Goal: Task Accomplishment & Management: Complete application form

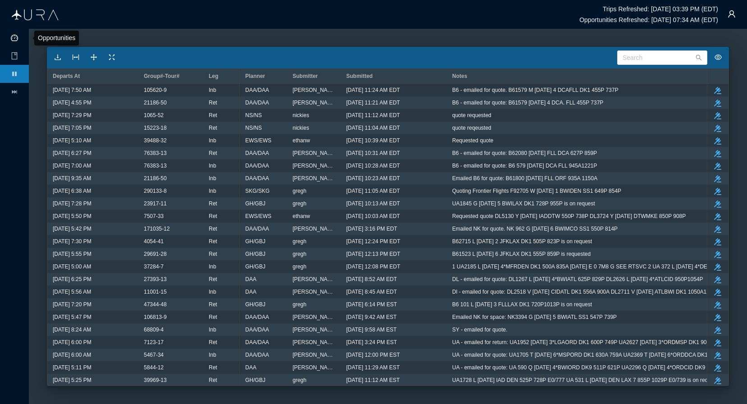
click at [14, 37] on icon "icon: dashboard" at bounding box center [14, 37] width 7 height 7
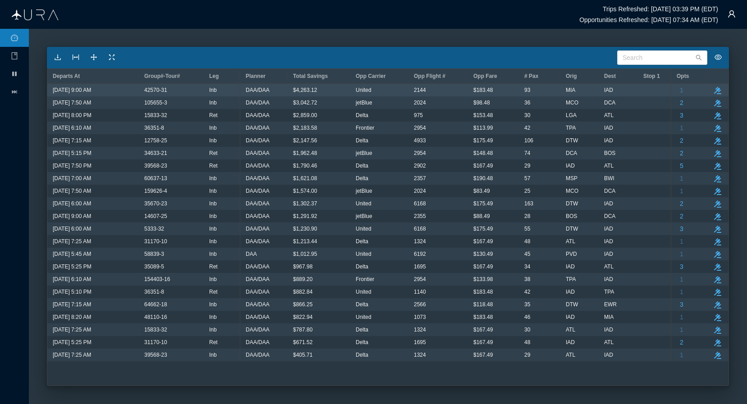
click at [631, 88] on div "IAD" at bounding box center [618, 90] width 28 height 12
click at [720, 92] on icon "take-action" at bounding box center [717, 90] width 7 height 7
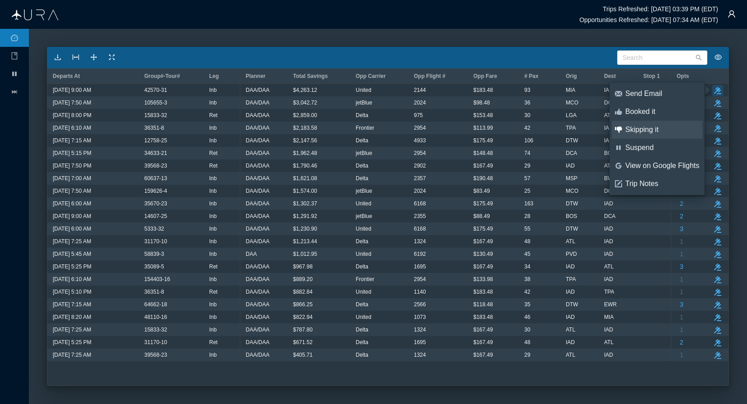
click at [657, 133] on div "Skipping it" at bounding box center [662, 130] width 74 height 10
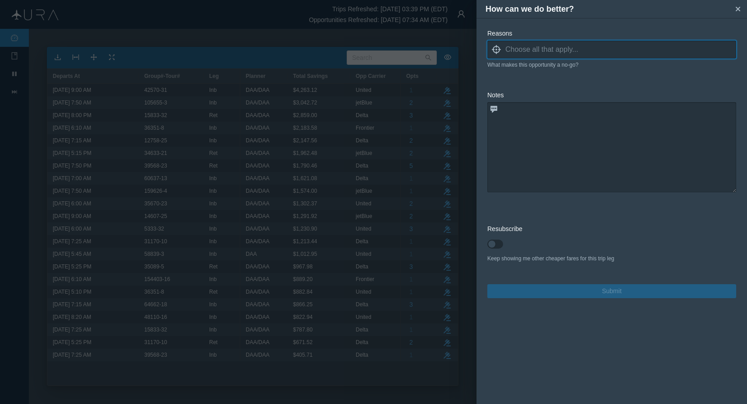
click at [584, 48] on input at bounding box center [620, 50] width 231 height 14
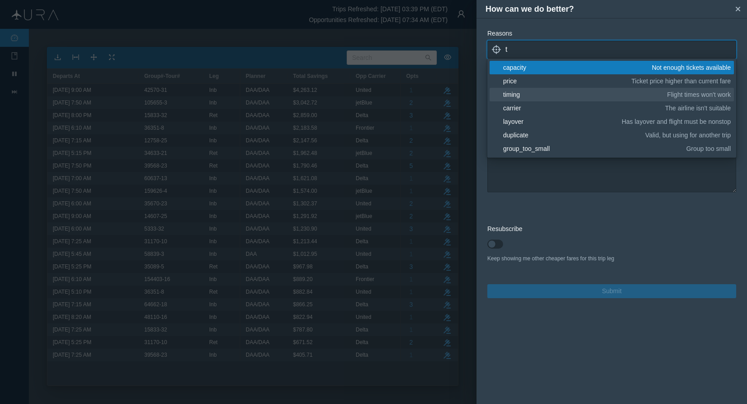
type input "t"
click at [526, 93] on div "timing" at bounding box center [583, 94] width 161 height 9
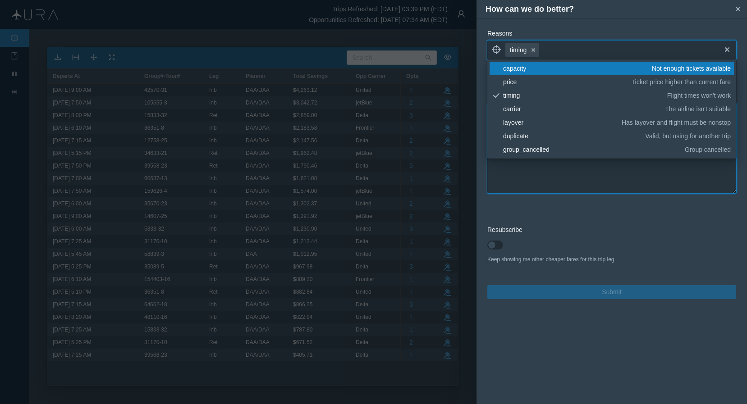
click at [526, 167] on textarea at bounding box center [611, 148] width 249 height 90
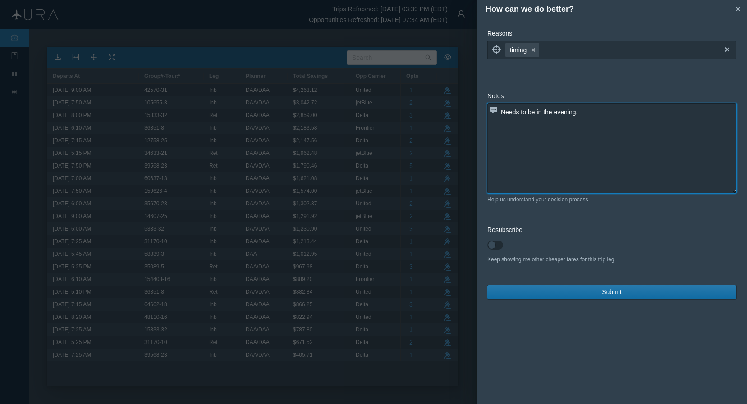
type textarea "Needs to be in the evening."
click at [608, 293] on span "Submit" at bounding box center [612, 292] width 20 height 9
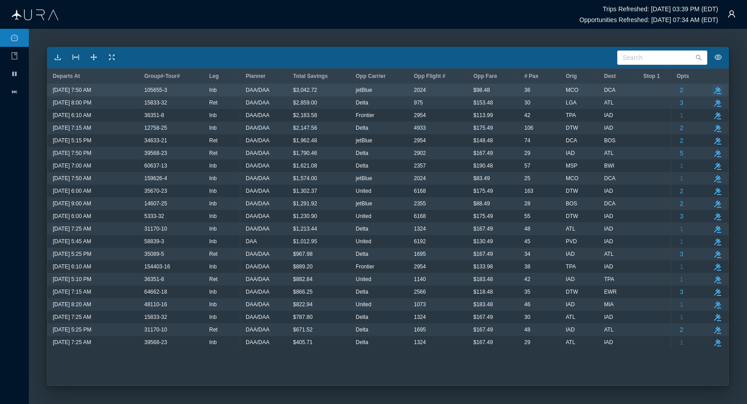
click at [718, 88] on icon "button" at bounding box center [717, 90] width 7 height 7
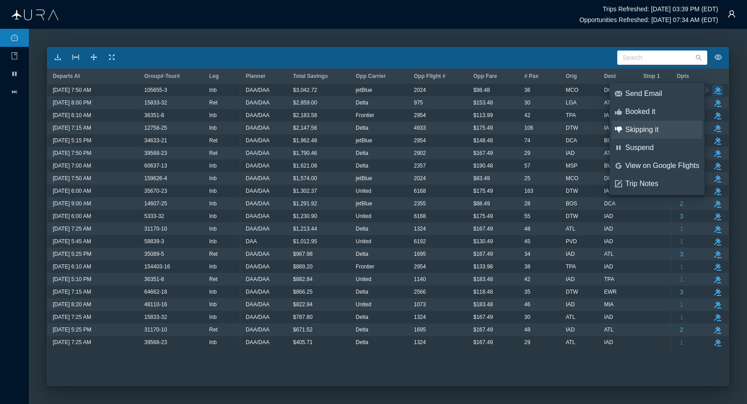
click at [654, 130] on div "Skipping it" at bounding box center [662, 130] width 74 height 10
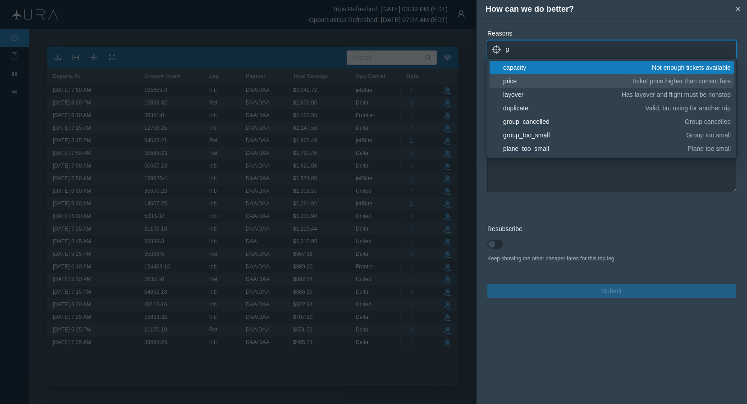
type input "p"
click at [523, 82] on div "price" at bounding box center [565, 81] width 125 height 9
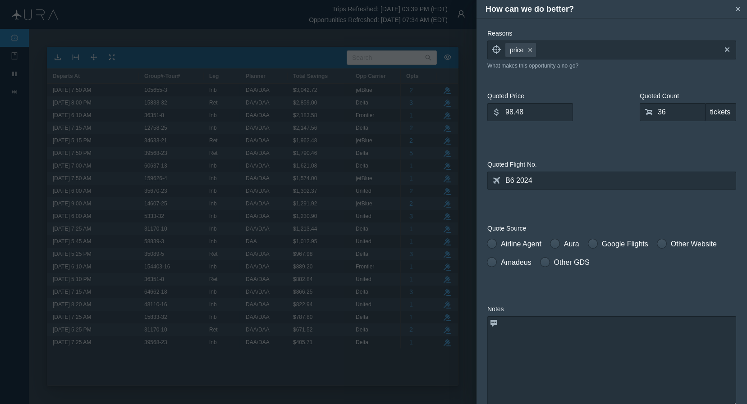
click at [594, 211] on form "Reasons locate price small-cross cross blank capacity Not enough tickets availa…" at bounding box center [611, 271] width 249 height 484
click at [493, 245] on span at bounding box center [491, 243] width 9 height 9
click at [493, 245] on input "Airline Agent" at bounding box center [490, 242] width 6 height 6
radio input "true"
drag, startPoint x: 506, startPoint y: 114, endPoint x: 439, endPoint y: 115, distance: 66.7
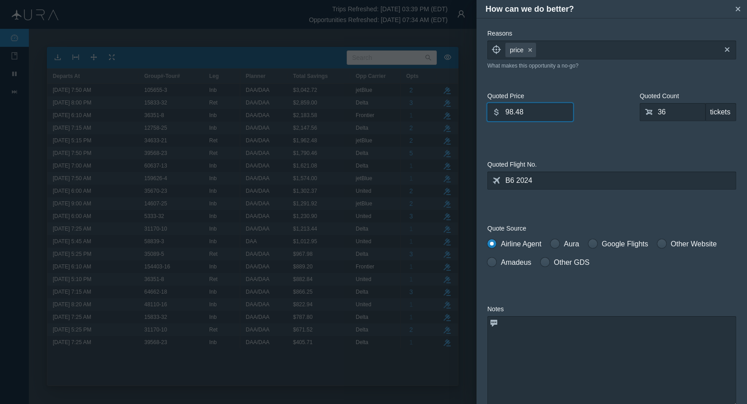
click at [439, 115] on div "How can we do better? small-cross Reasons locate price small-cross cross What m…" at bounding box center [373, 202] width 747 height 404
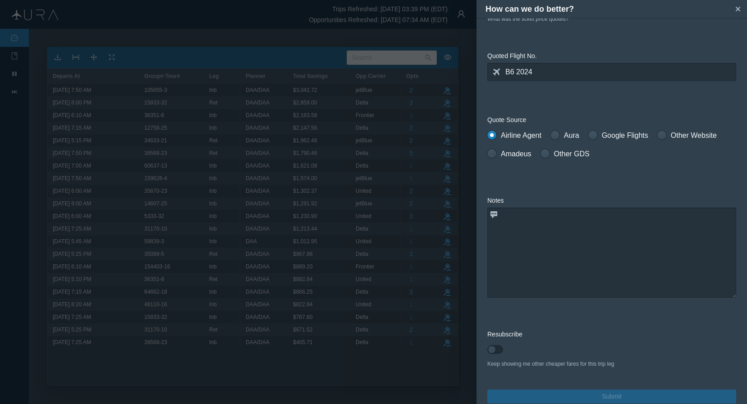
type input "202.50"
click at [562, 251] on textarea at bounding box center [611, 253] width 249 height 90
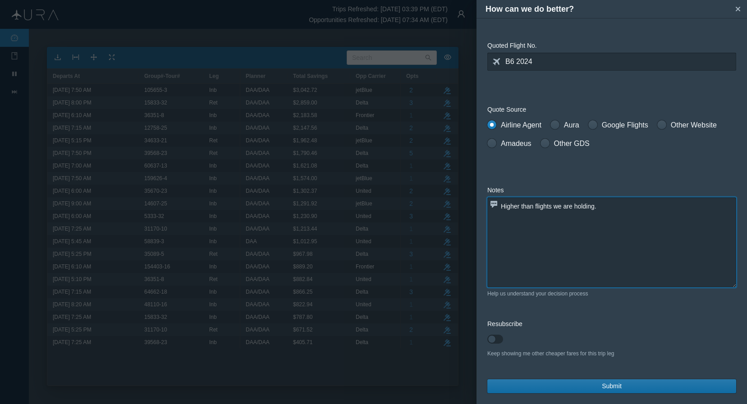
scroll to position [119, 0]
type textarea "Higher than flights we are holding."
click at [613, 388] on span "Submit" at bounding box center [612, 386] width 20 height 9
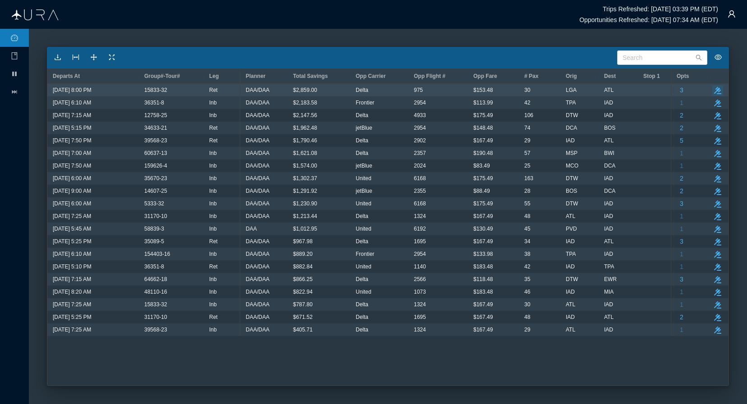
click at [719, 90] on icon "take-action" at bounding box center [717, 90] width 7 height 7
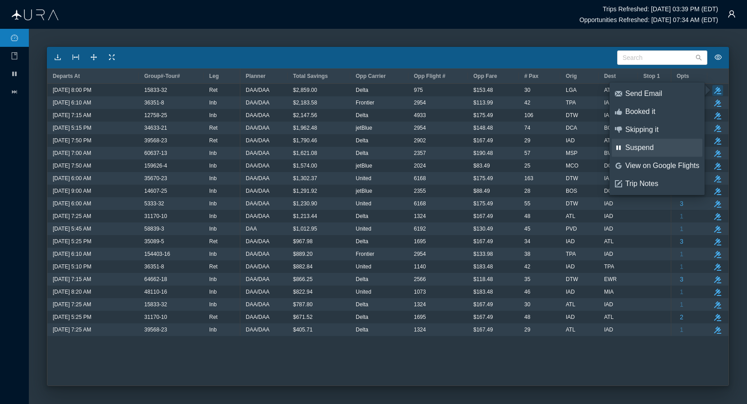
click at [649, 145] on div "Suspend" at bounding box center [662, 148] width 74 height 10
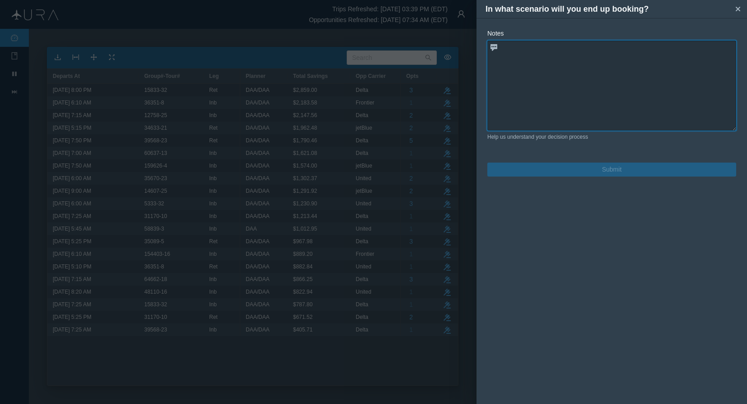
click at [639, 97] on textarea at bounding box center [611, 86] width 249 height 90
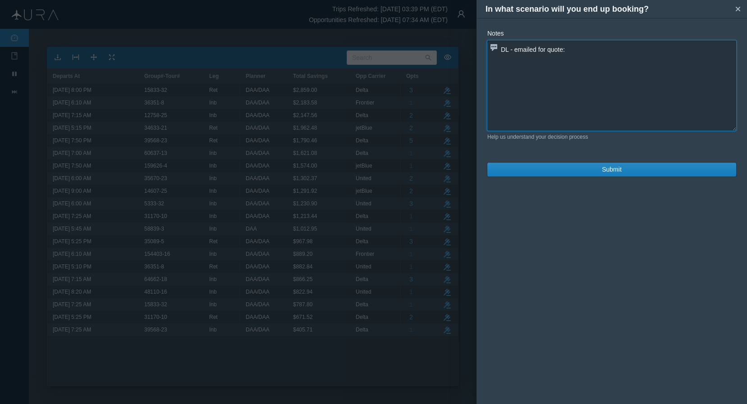
click at [635, 48] on textarea "DL - emailed for quote:" at bounding box center [611, 86] width 249 height 90
paste textarea "DL 975 X [DATE] LGAATL 800P1046P"
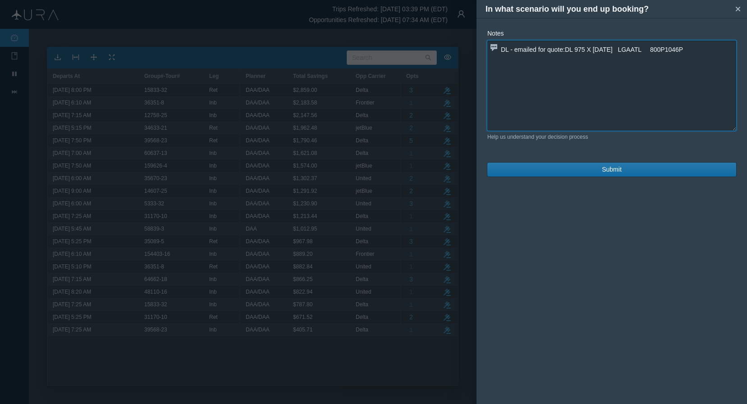
type textarea "DL - emailed for quote:DL 975 X [DATE] LGAATL 800P1046P"
click at [603, 172] on span "Submit" at bounding box center [612, 169] width 20 height 9
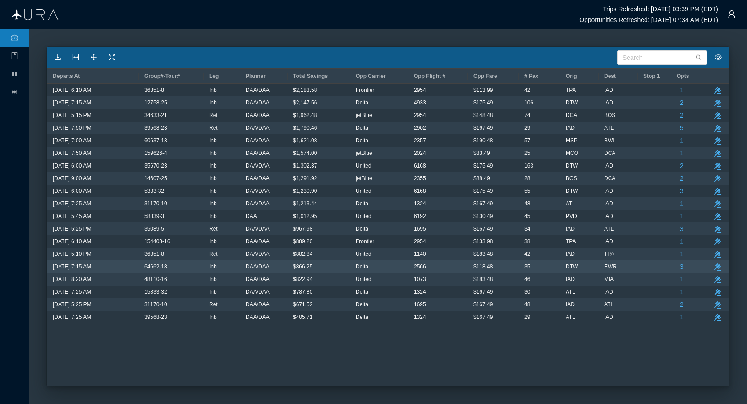
scroll to position [0, 0]
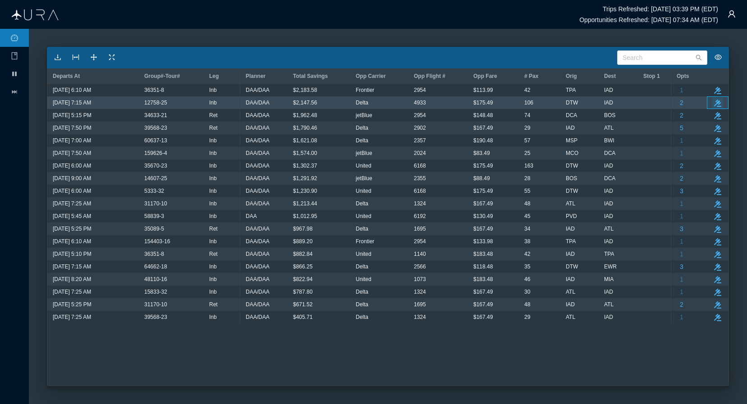
click at [718, 102] on icon "button" at bounding box center [717, 103] width 7 height 7
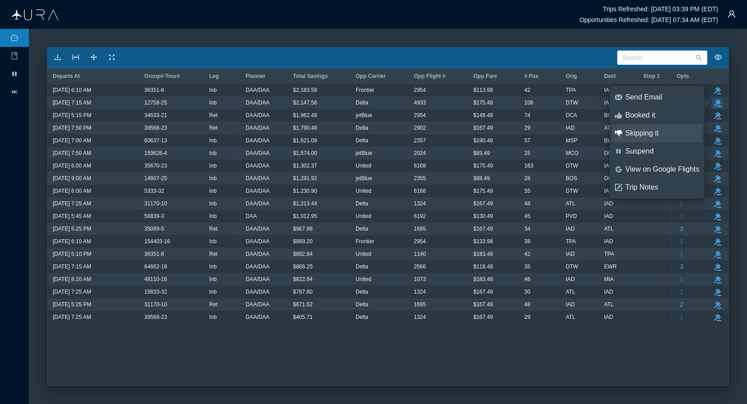
click at [652, 137] on div "Skipping it" at bounding box center [662, 133] width 74 height 10
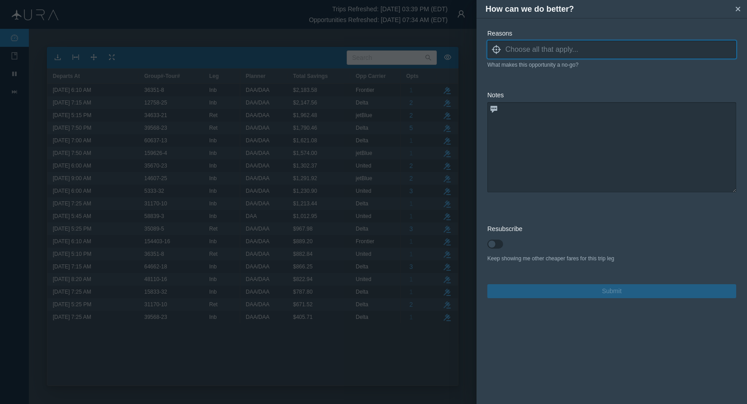
click at [581, 50] on input at bounding box center [620, 50] width 231 height 14
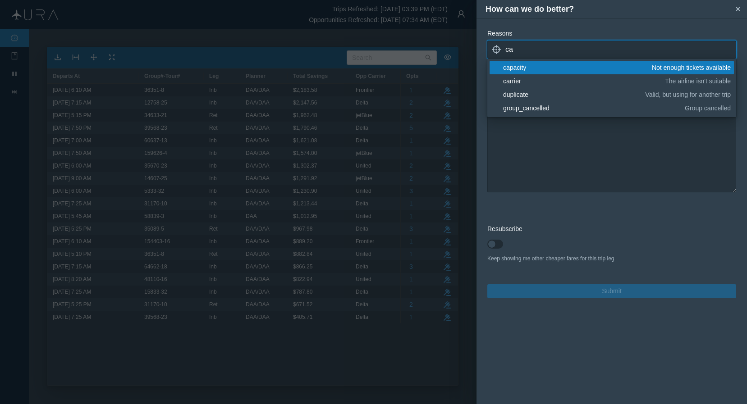
type input "ca"
click at [541, 65] on div "capacity" at bounding box center [576, 67] width 146 height 9
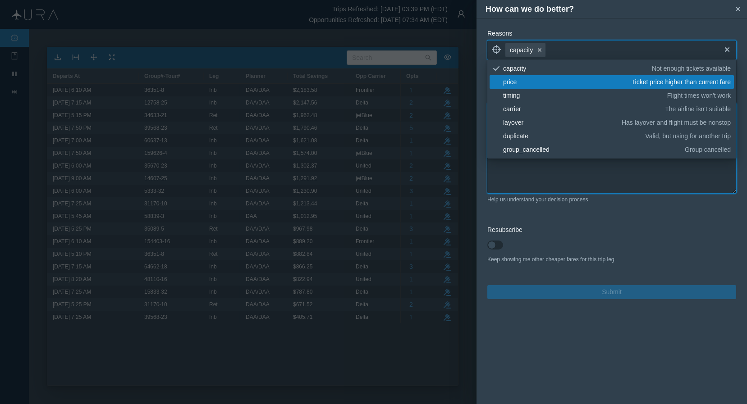
click at [544, 187] on textarea at bounding box center [611, 148] width 249 height 90
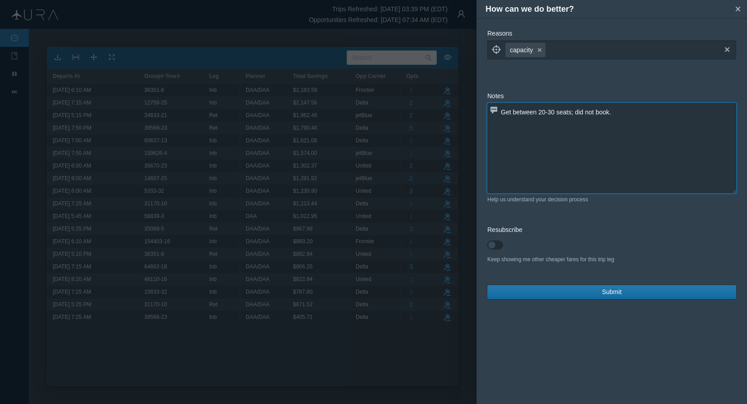
type textarea "Get between 20-30 seats; did not book."
click at [619, 293] on span "Submit" at bounding box center [612, 292] width 20 height 9
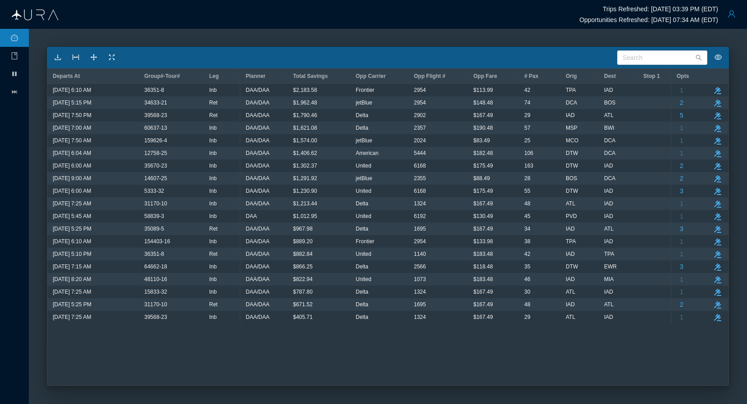
click at [730, 14] on button "button" at bounding box center [731, 14] width 18 height 18
click at [694, 72] on div "Logout" at bounding box center [709, 70] width 60 height 10
